Goal: Task Accomplishment & Management: Manage account settings

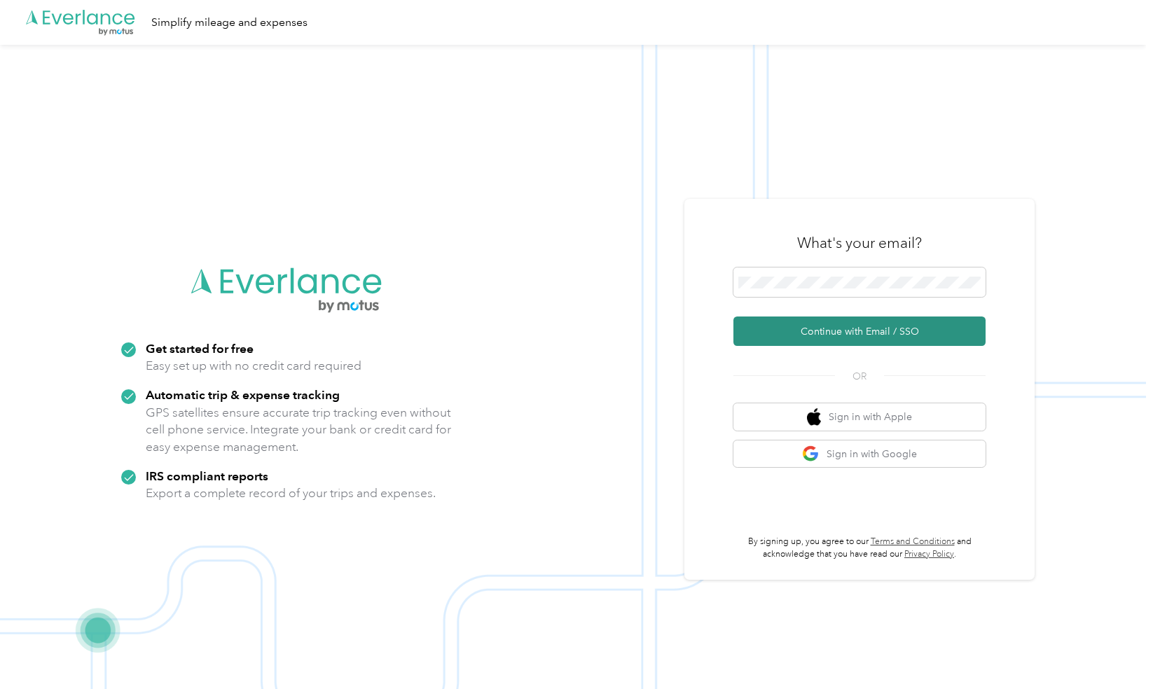
click at [793, 331] on button "Continue with Email / SSO" at bounding box center [859, 331] width 252 height 29
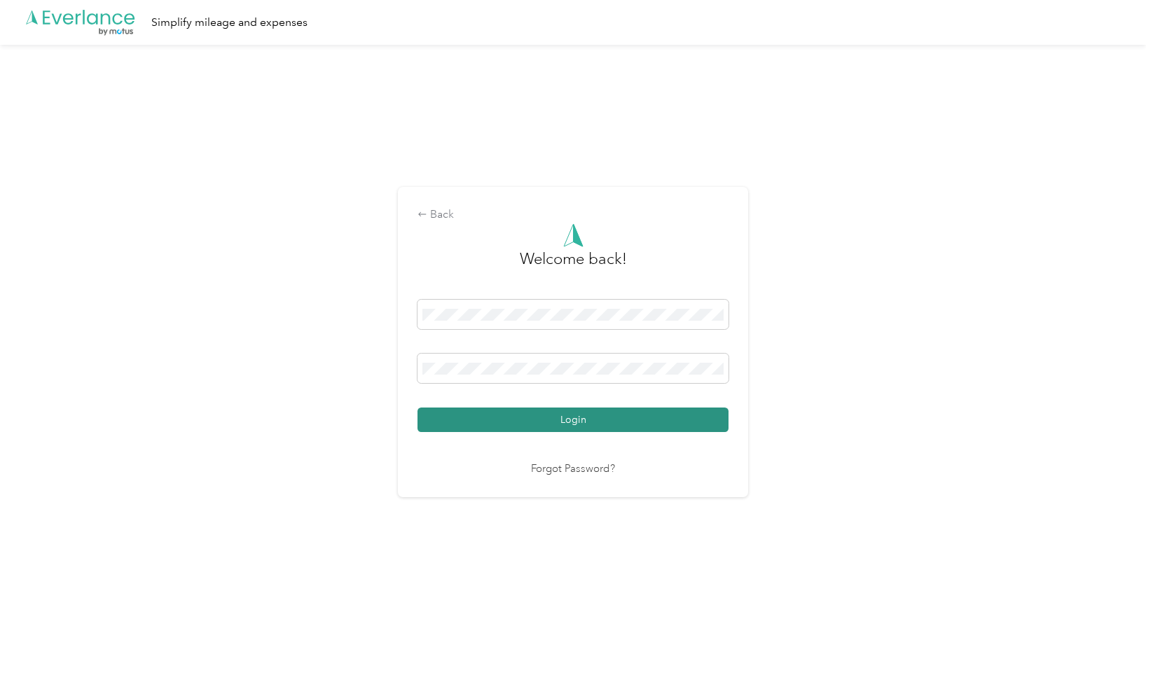
click at [482, 420] on button "Login" at bounding box center [573, 420] width 311 height 25
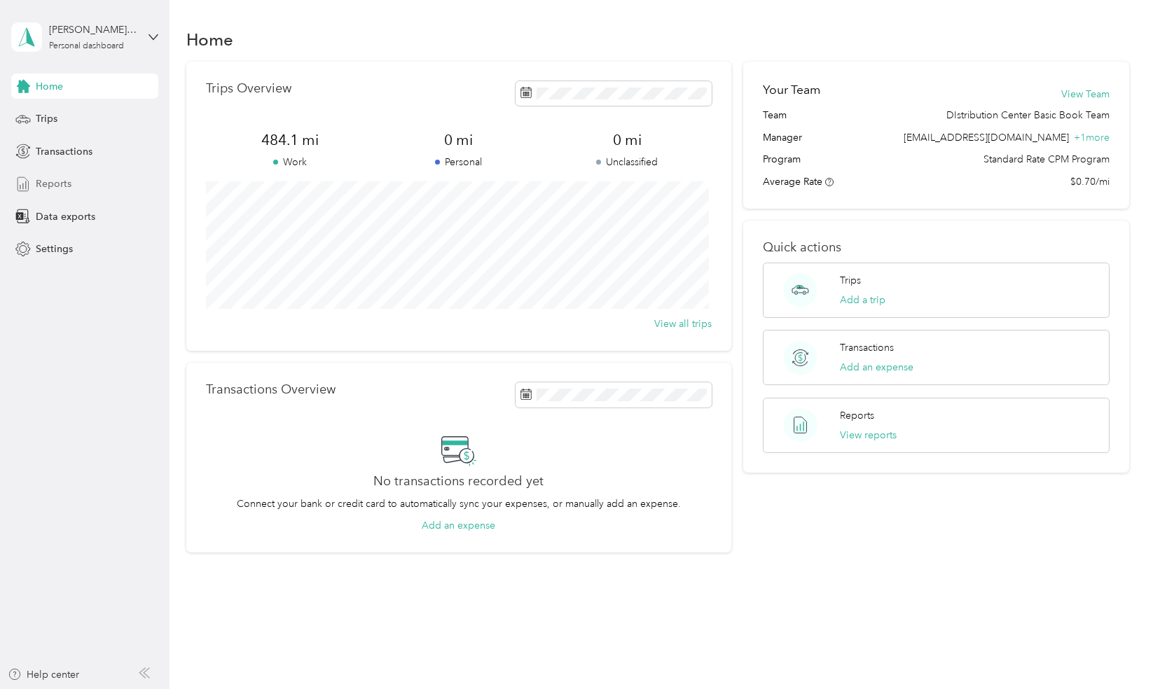
drag, startPoint x: 79, startPoint y: 190, endPoint x: 66, endPoint y: 184, distance: 14.4
click at [74, 188] on div "Reports" at bounding box center [84, 184] width 147 height 25
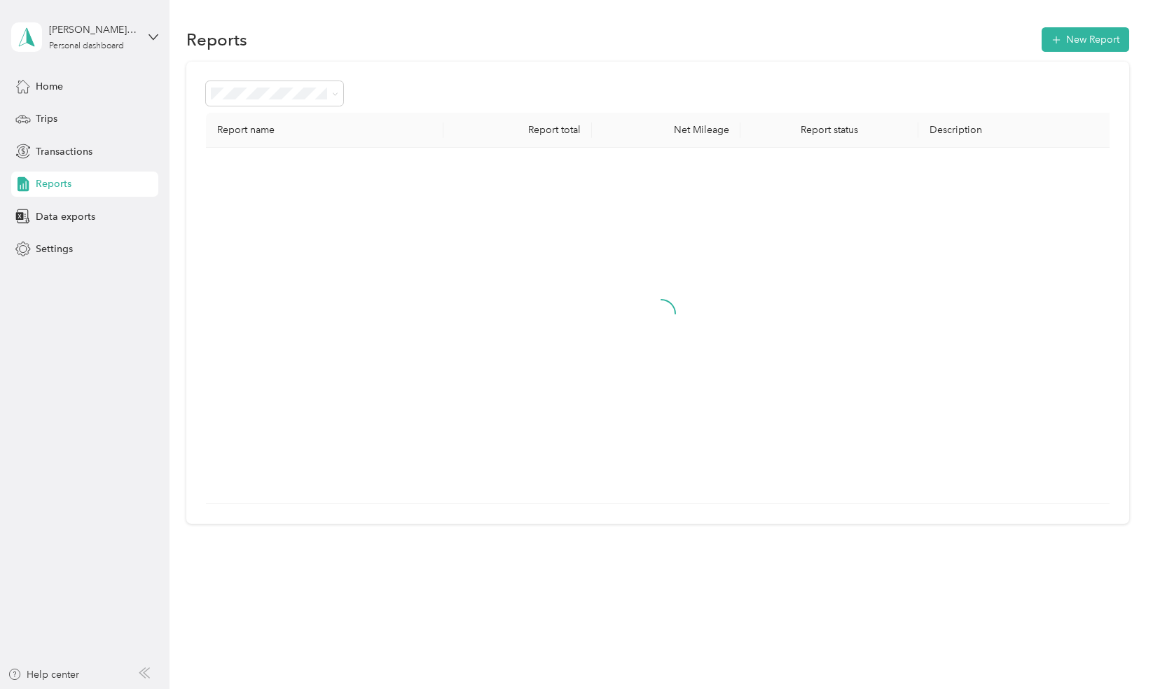
click at [64, 184] on span "Reports" at bounding box center [54, 184] width 36 height 15
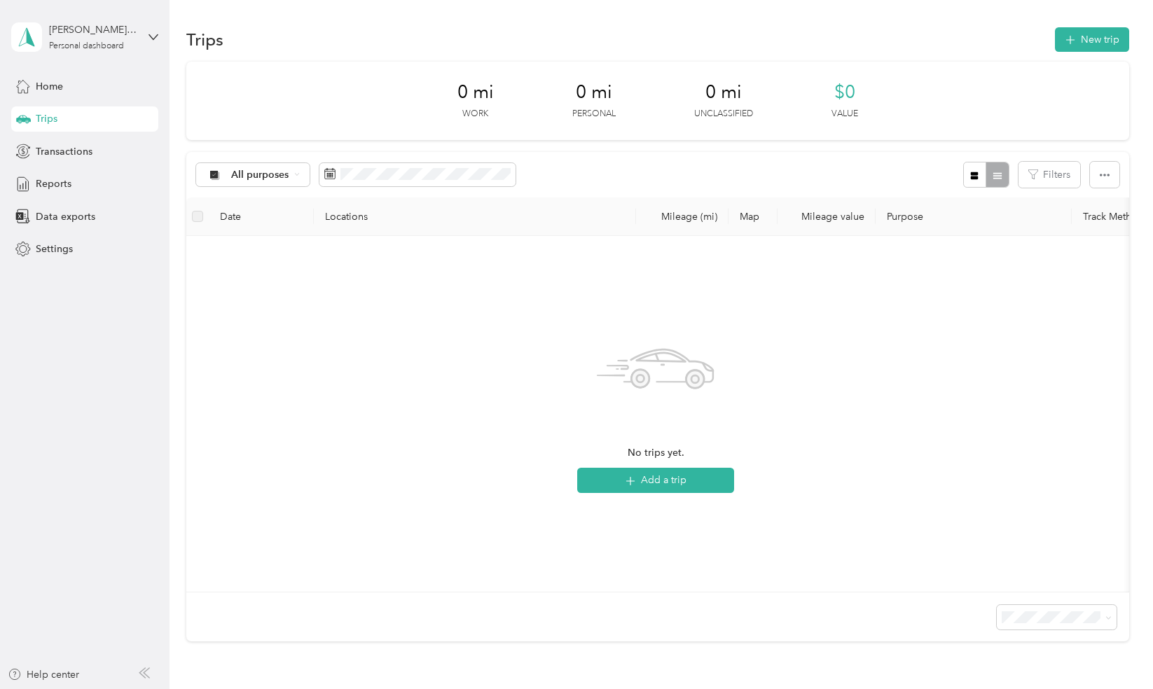
click at [151, 42] on div "vivian.lagomatos2@nisdtx.org Personal dashboard" at bounding box center [84, 37] width 147 height 49
click at [60, 113] on div "Log out" at bounding box center [50, 115] width 54 height 15
